Goal: Task Accomplishment & Management: Use online tool/utility

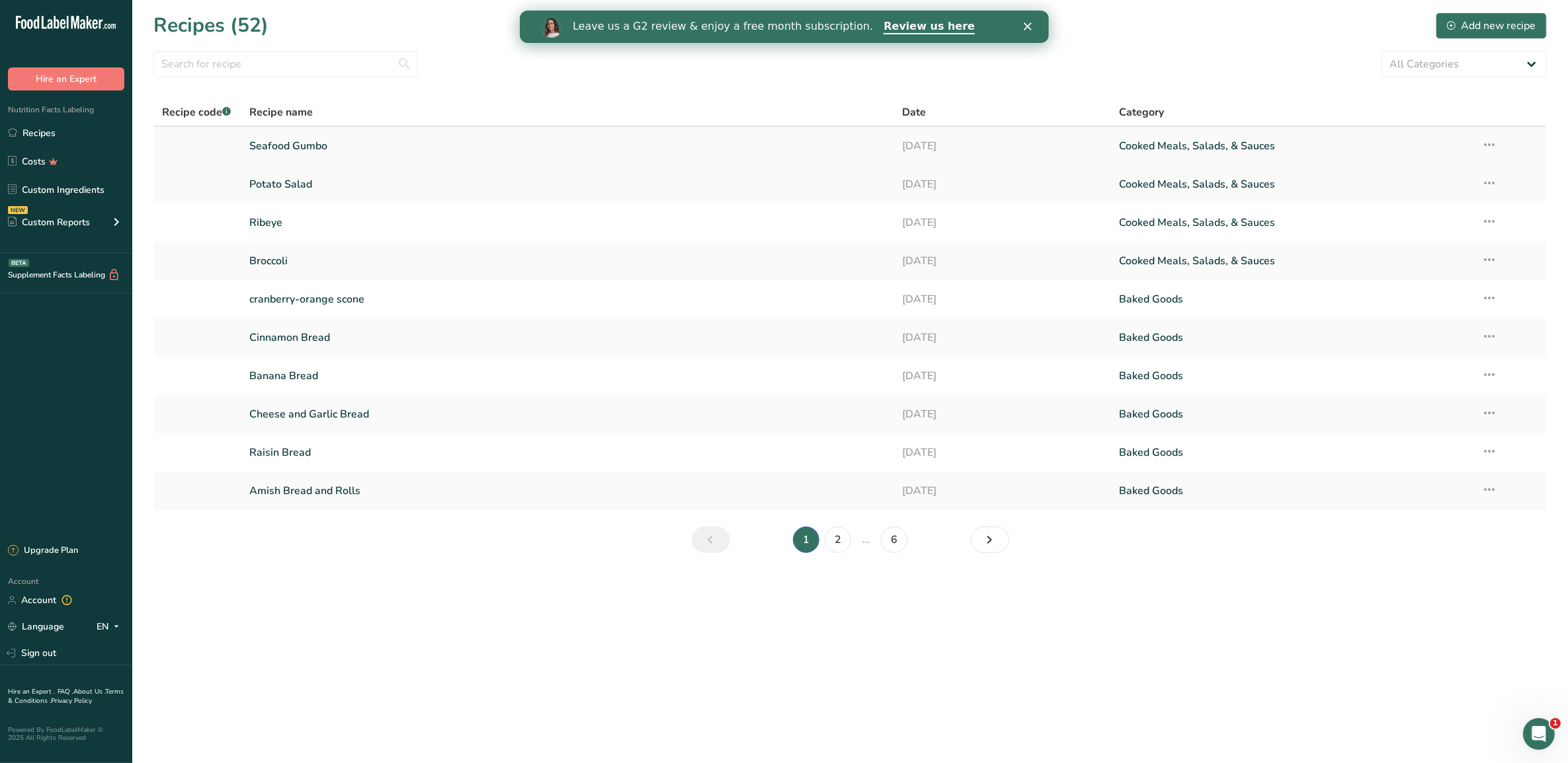
click at [377, 149] on link "Seafood Gumbo" at bounding box center [567, 146] width 636 height 28
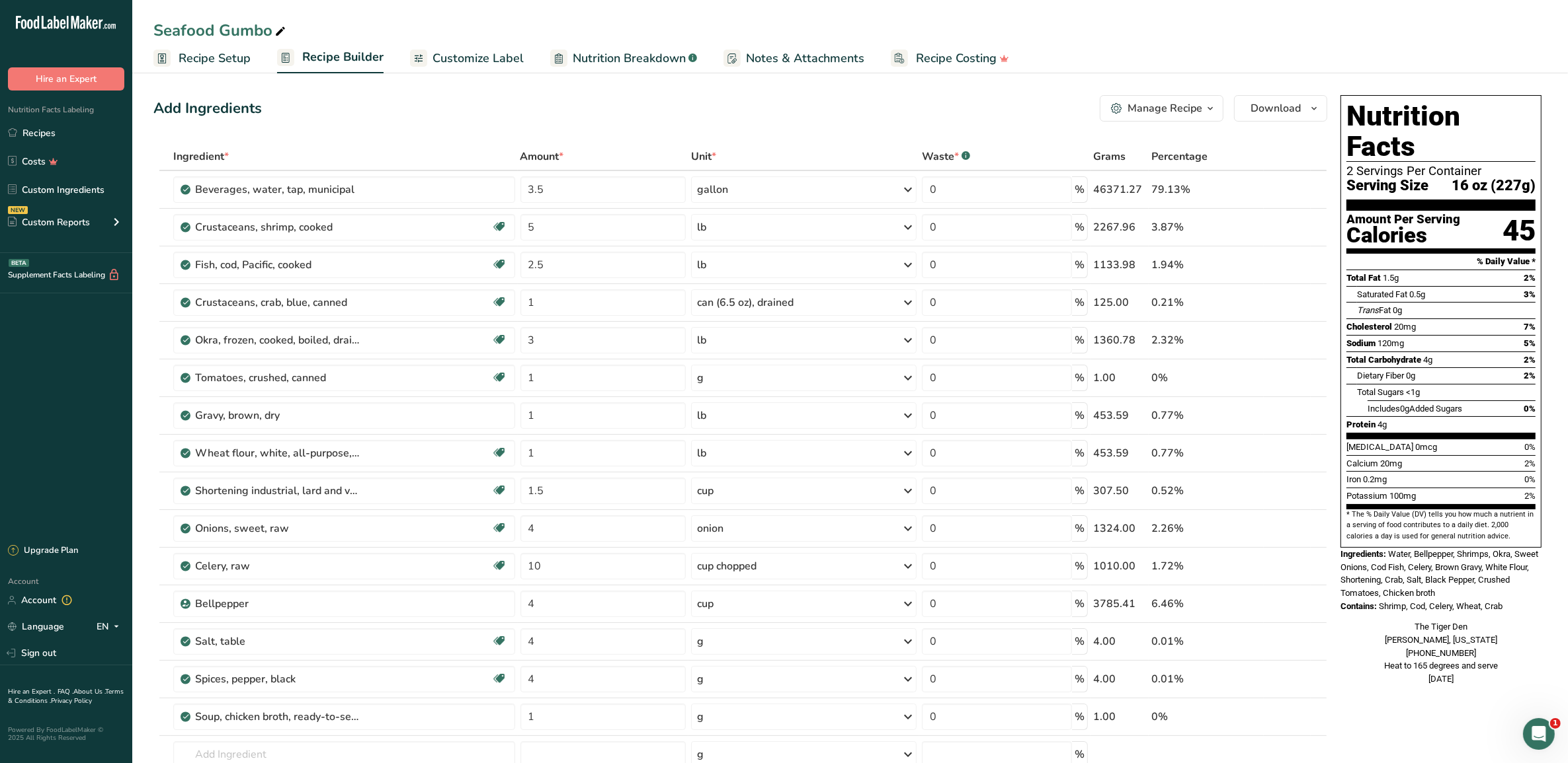
click at [489, 57] on span "Customize Label" at bounding box center [478, 58] width 91 height 17
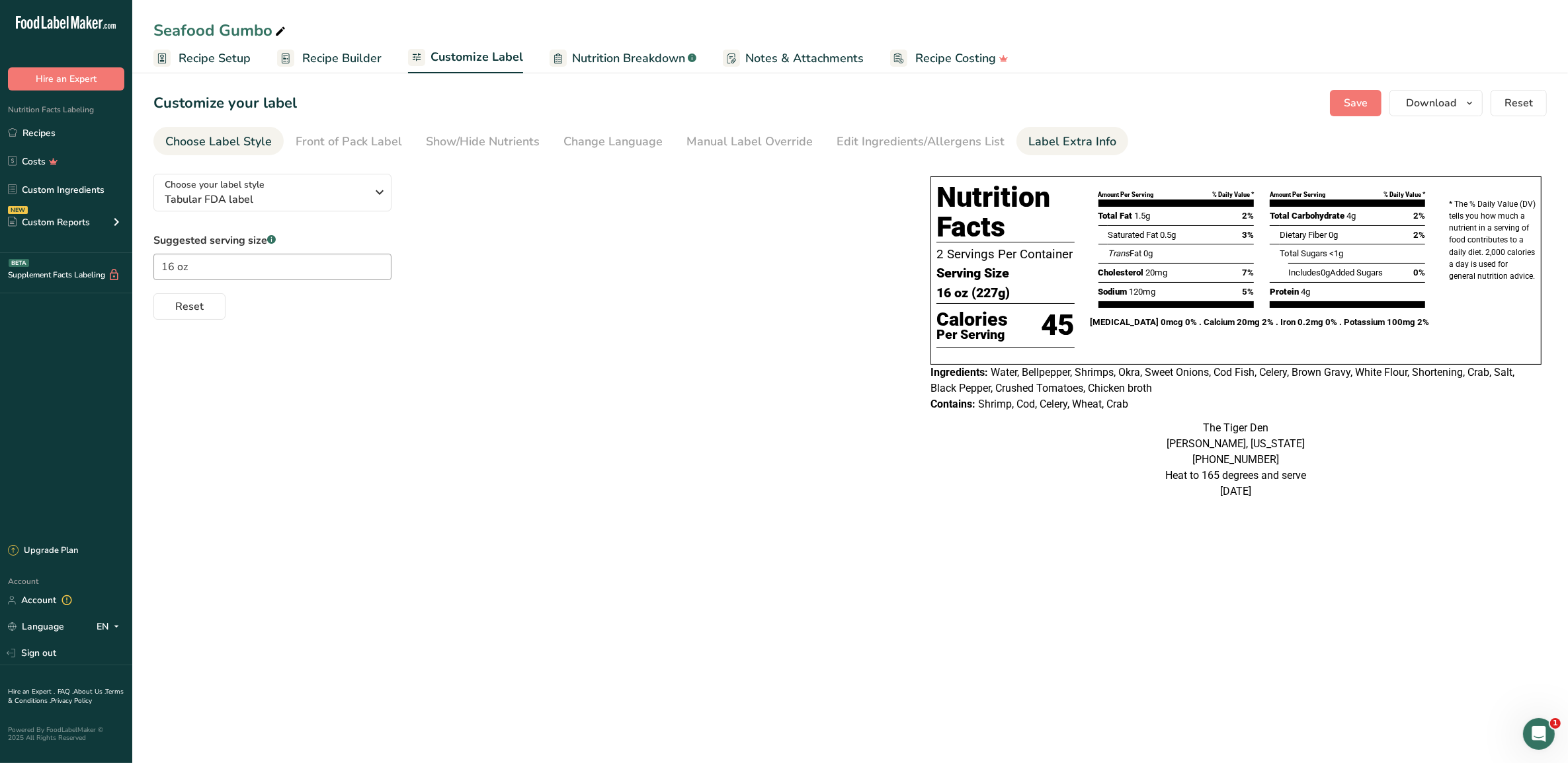
click at [1046, 137] on div "Label Extra Info" at bounding box center [1072, 141] width 88 height 17
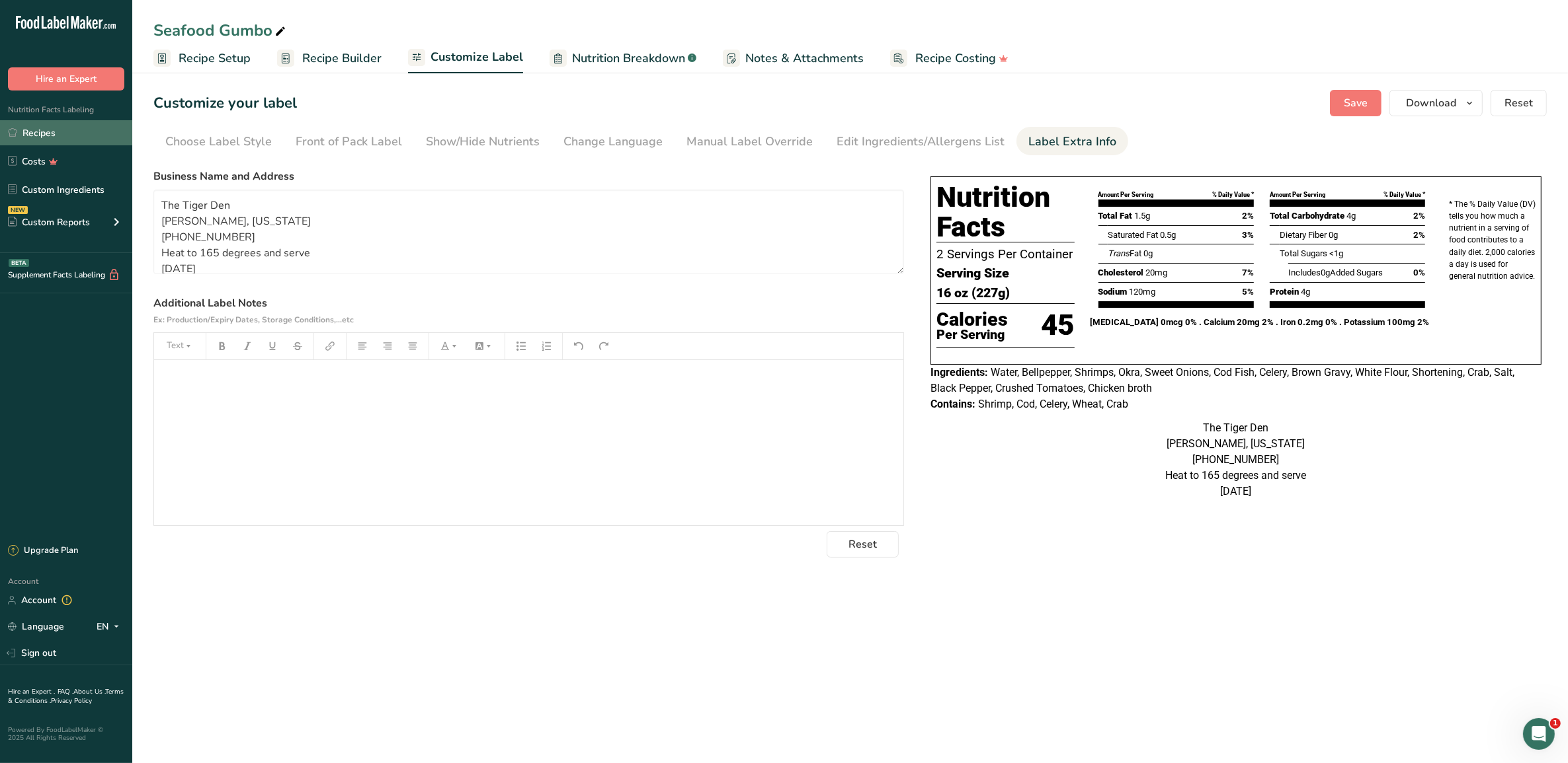
click at [54, 134] on link "Recipes" at bounding box center [66, 133] width 132 height 25
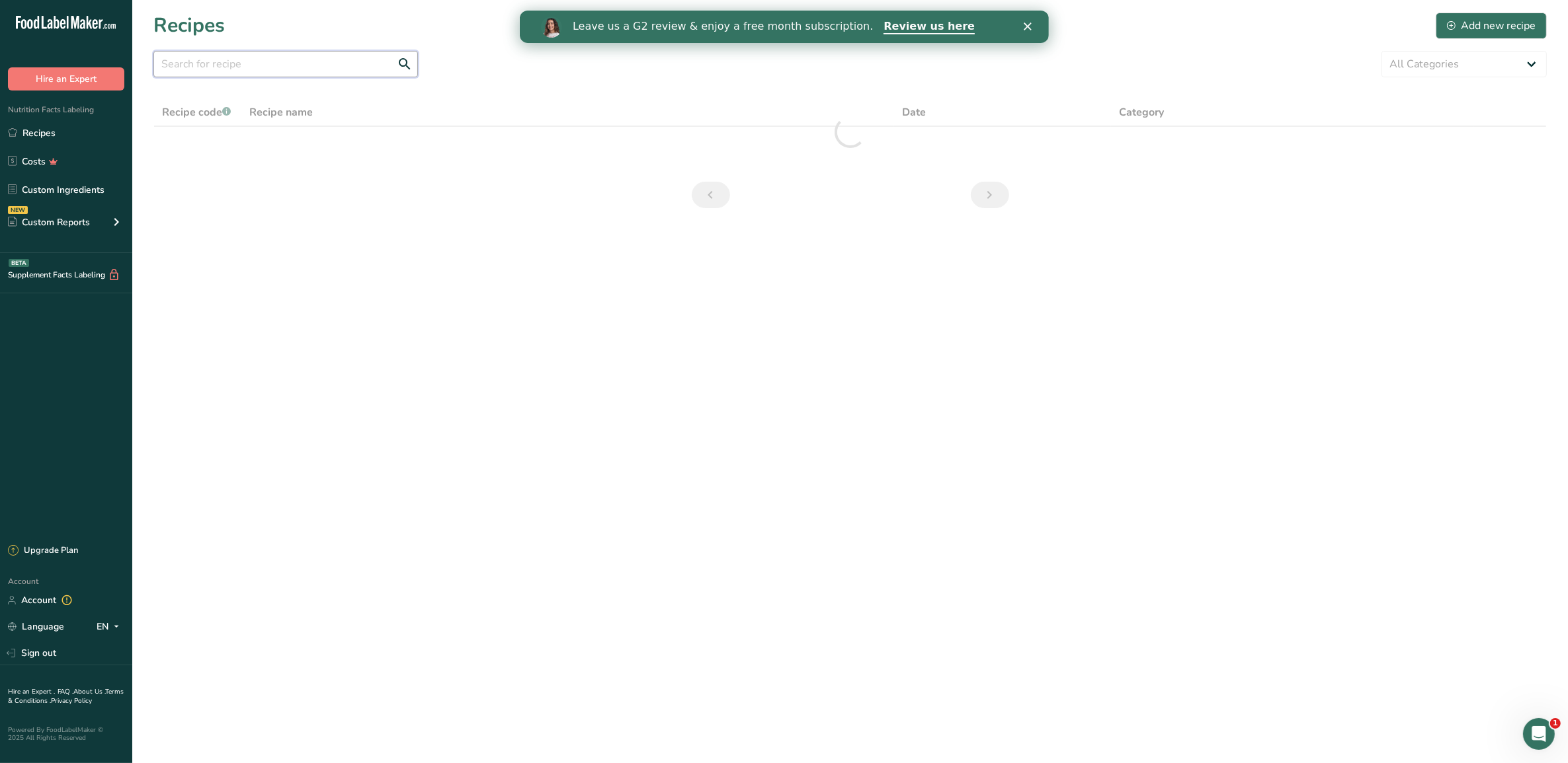
click at [229, 59] on input "text" at bounding box center [286, 64] width 265 height 26
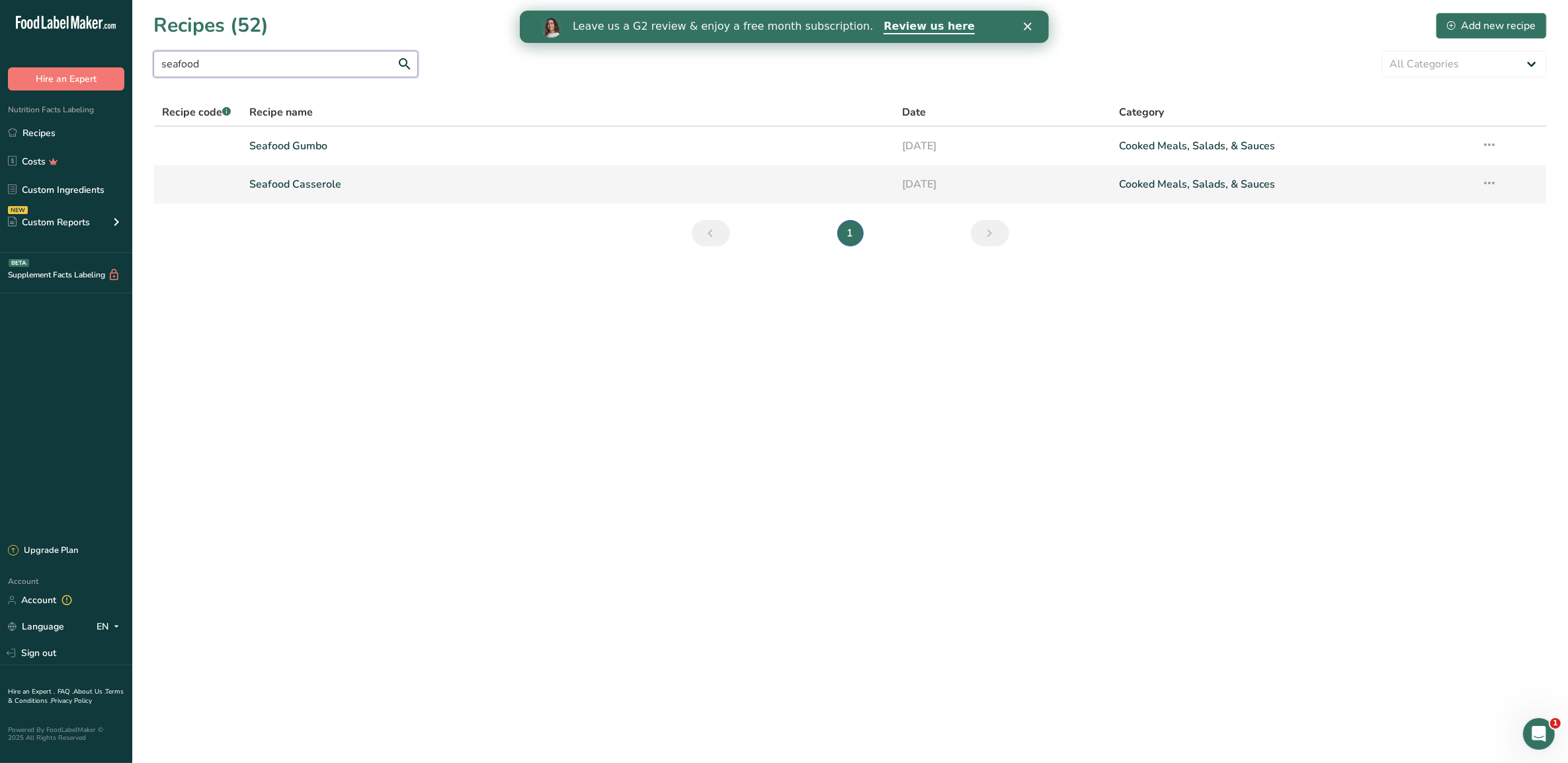
type input "seafood"
click at [279, 179] on link "Seafood Casserole" at bounding box center [567, 184] width 636 height 28
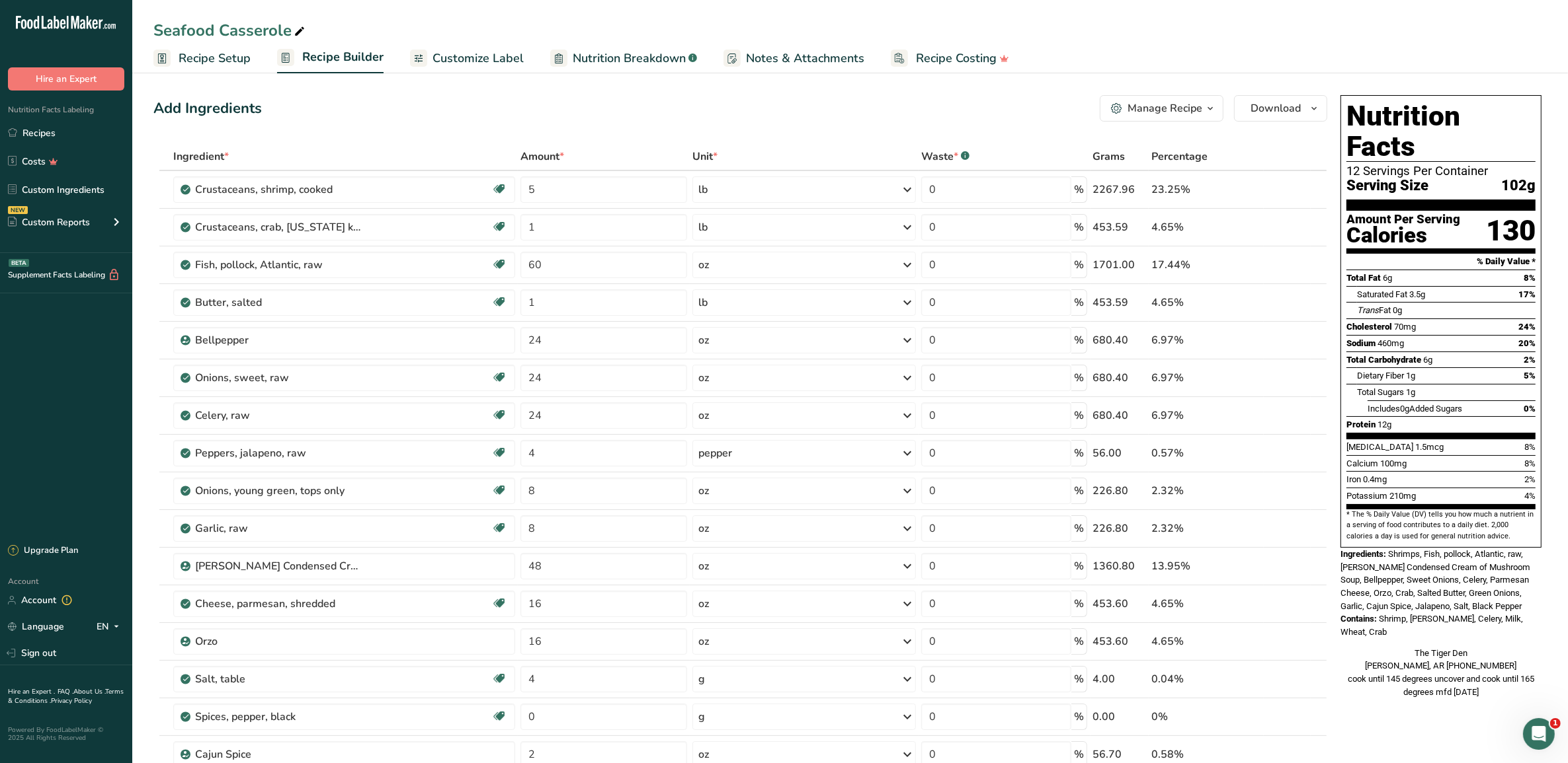
click at [478, 56] on span "Customize Label" at bounding box center [478, 58] width 91 height 17
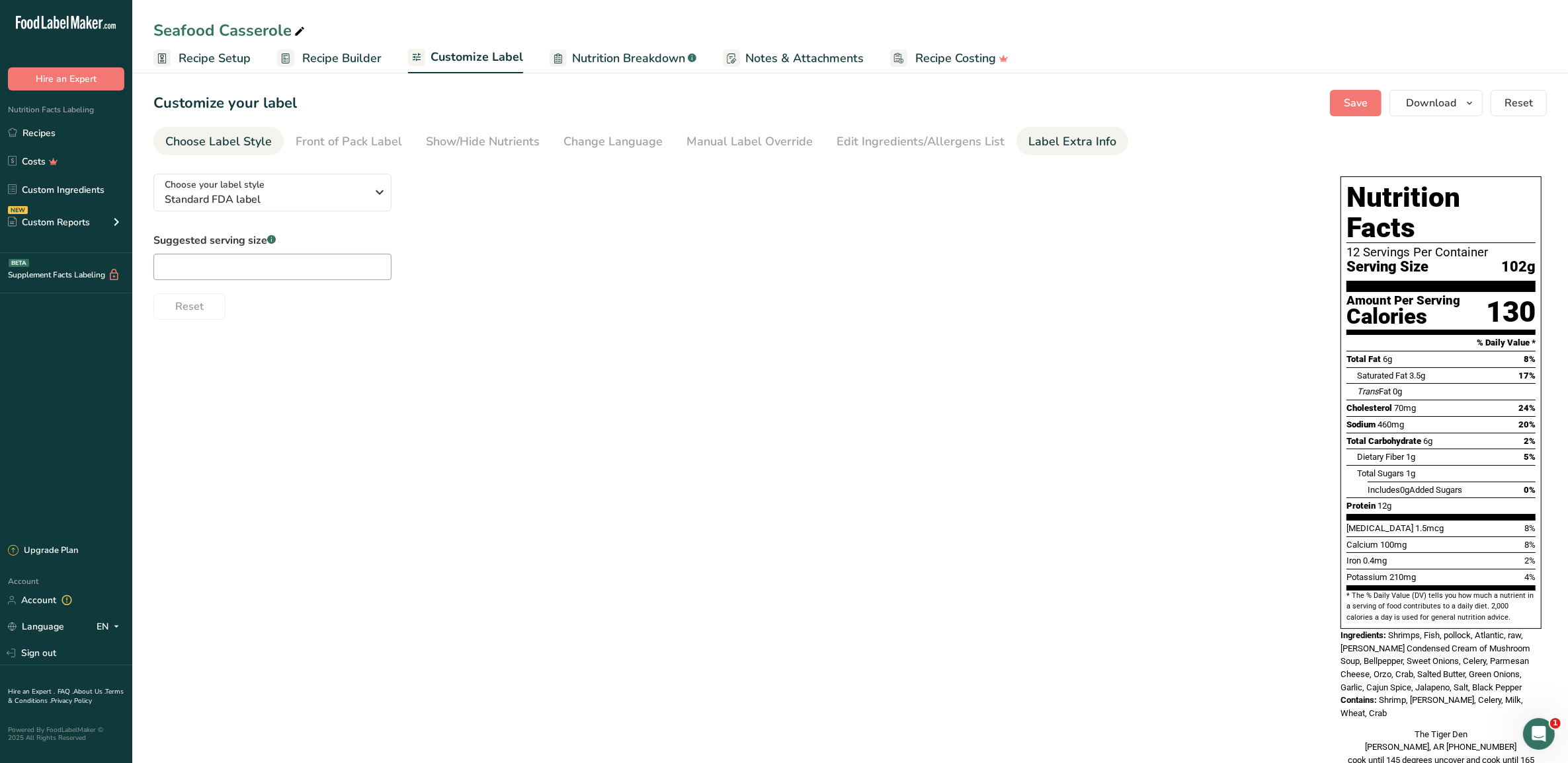
click at [1042, 140] on div "Label Extra Info" at bounding box center [1072, 141] width 88 height 17
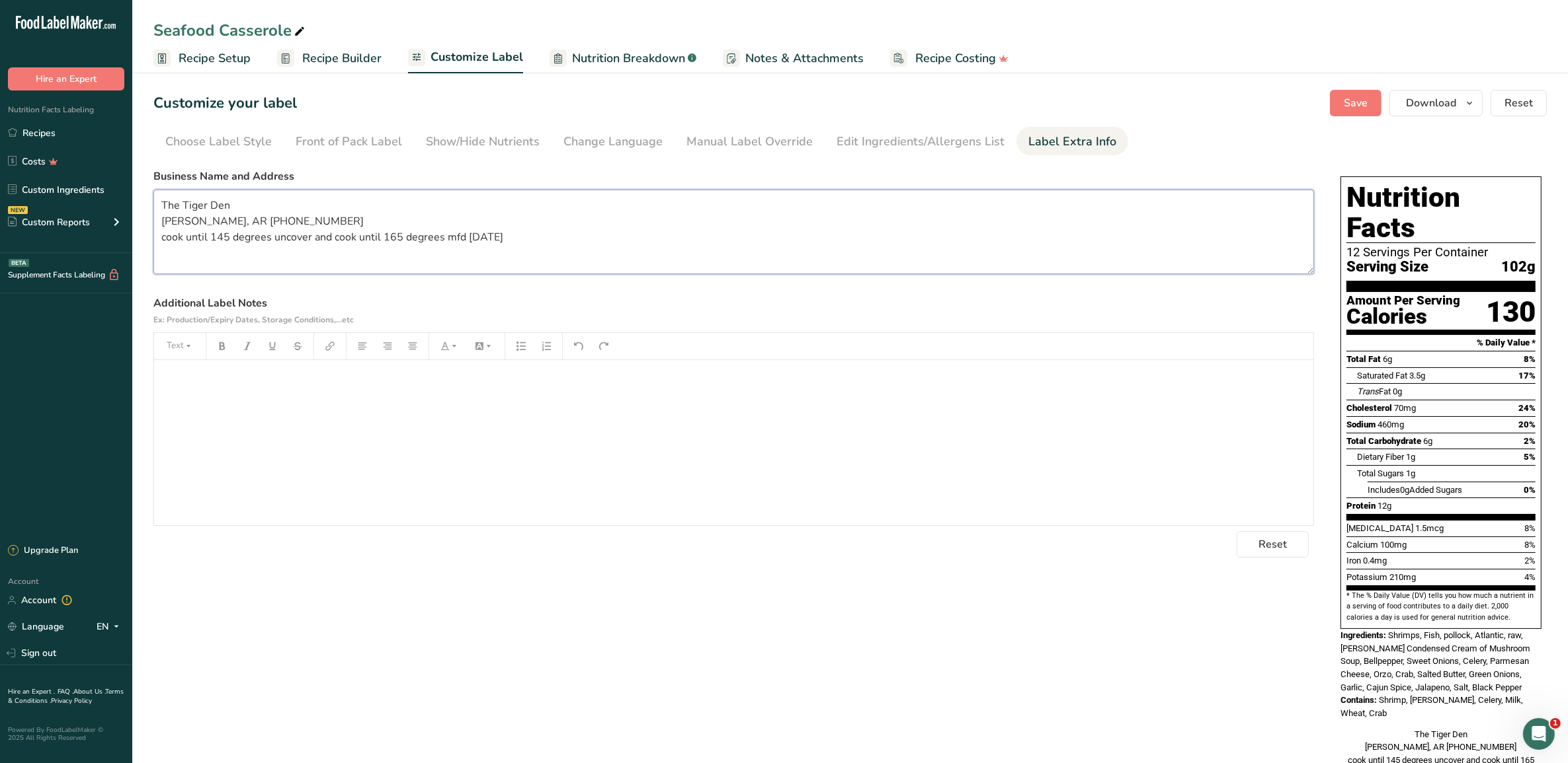
drag, startPoint x: 527, startPoint y: 239, endPoint x: 465, endPoint y: 244, distance: 62.2
click at [465, 244] on textarea "The Tiger Den [PERSON_NAME], AR [PHONE_NUMBER] cook until 145 degrees uncover a…" at bounding box center [734, 231] width 1161 height 85
type textarea "The Tiger Den [PERSON_NAME], AR [PHONE_NUMBER] cook until 145 degrees uncover a…"
click at [1363, 109] on span "Save" at bounding box center [1355, 103] width 24 height 16
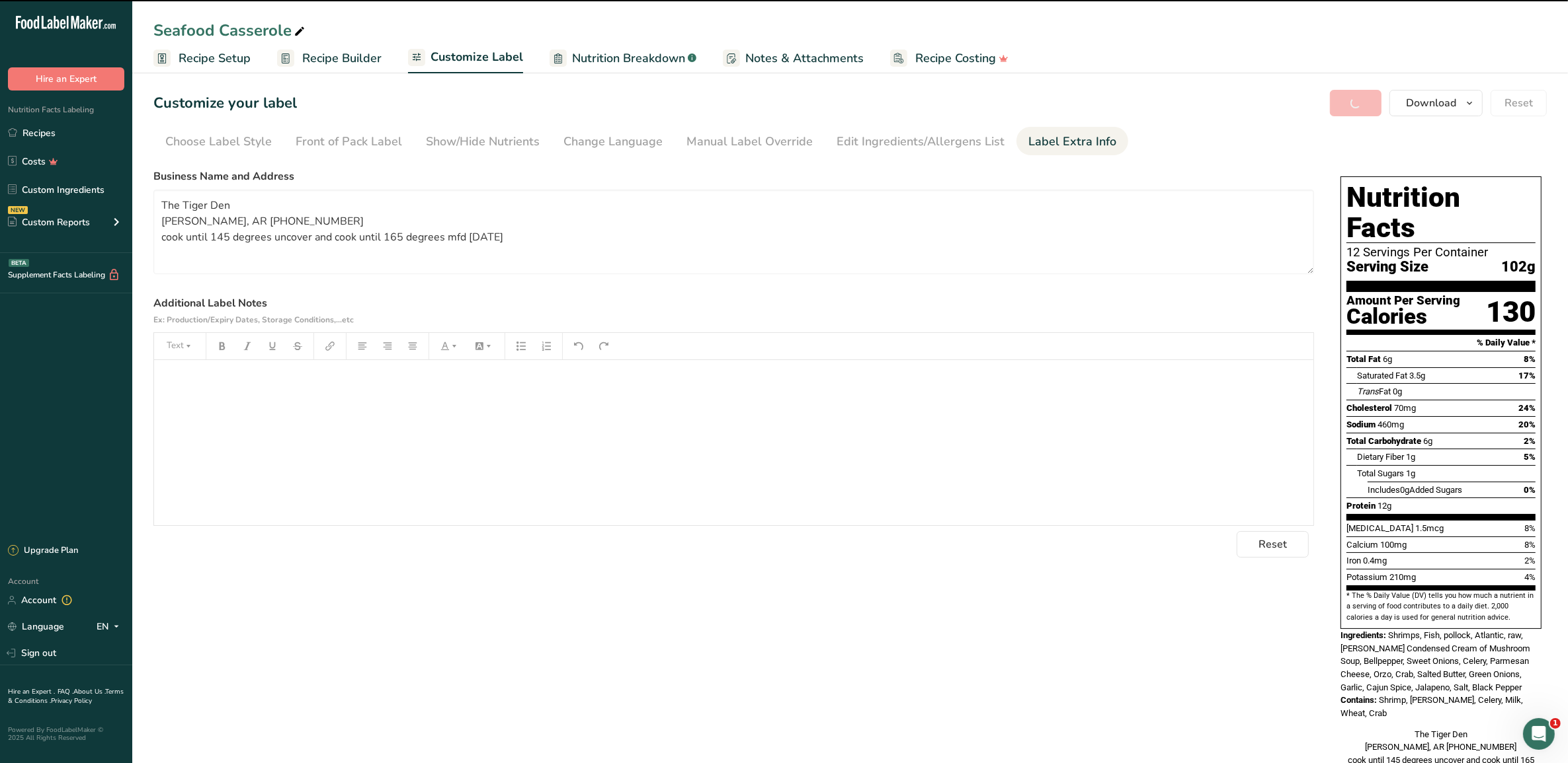
click at [1245, 446] on div "﻿" at bounding box center [733, 443] width 1159 height 165
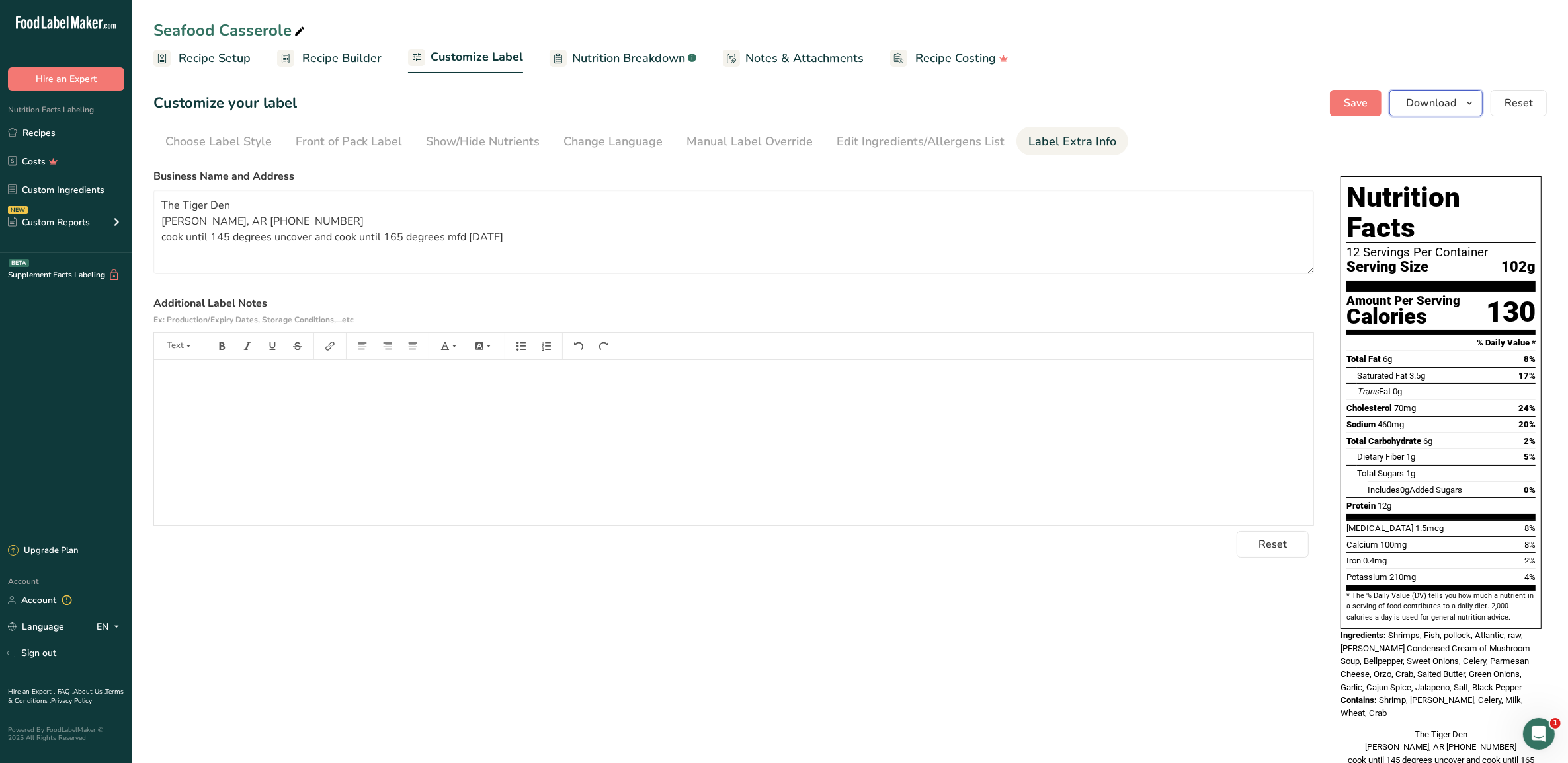
click at [1448, 111] on button "Download" at bounding box center [1436, 103] width 93 height 26
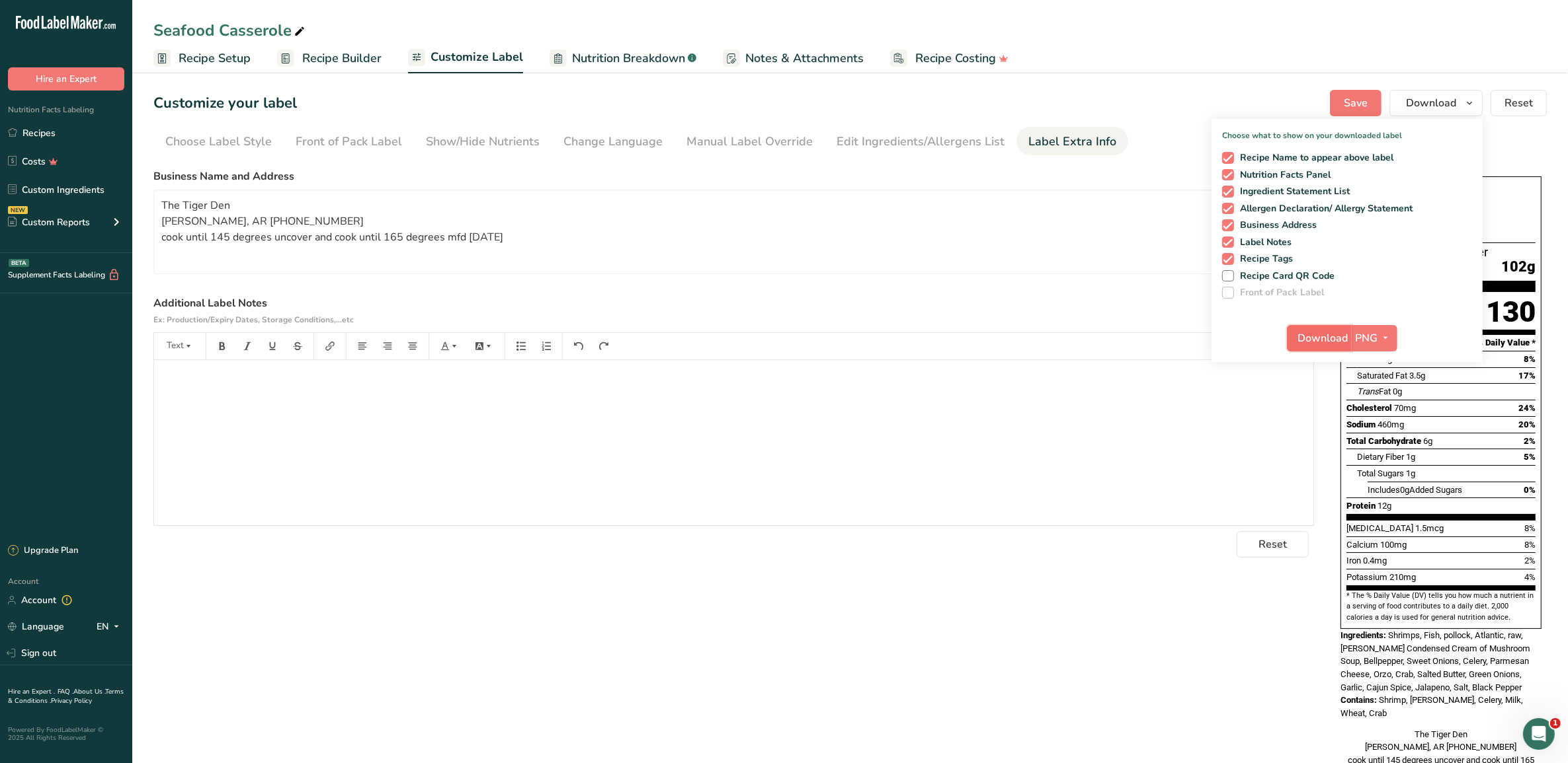
click at [1340, 338] on span "Download" at bounding box center [1323, 339] width 51 height 16
click at [1211, 708] on div "Choose your label style Standard FDA label USA (FDA) Standard FDA label Tabular…" at bounding box center [850, 478] width 1393 height 629
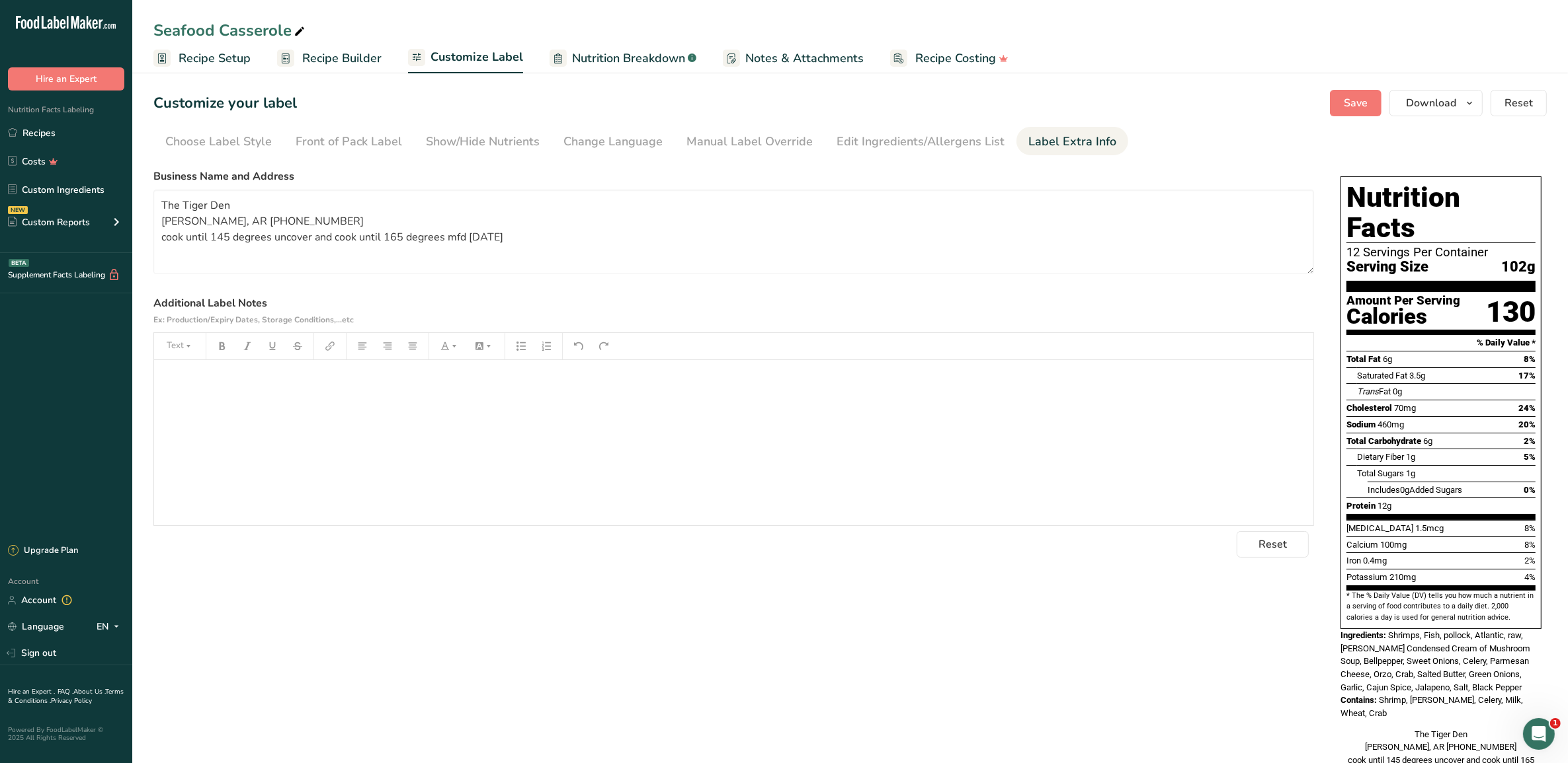
click at [1211, 708] on div "Choose your label style Standard FDA label USA (FDA) Standard FDA label Tabular…" at bounding box center [850, 478] width 1393 height 629
drag, startPoint x: 1211, startPoint y: 708, endPoint x: 1214, endPoint y: 717, distance: 9.5
click at [1214, 717] on div "Choose your label style Standard FDA label USA (FDA) Standard FDA label Tabular…" at bounding box center [850, 478] width 1393 height 629
